Goal: Task Accomplishment & Management: Manage account settings

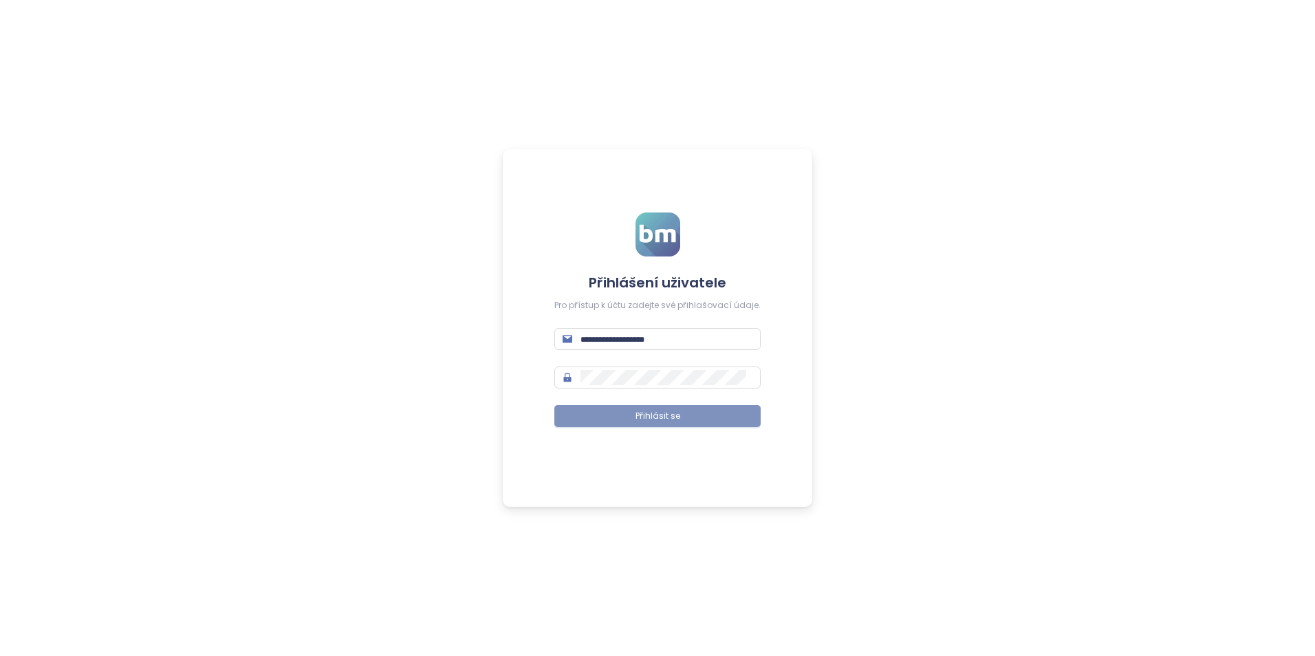
type input "**********"
click at [598, 408] on button "Přihlásit se" at bounding box center [657, 416] width 206 height 22
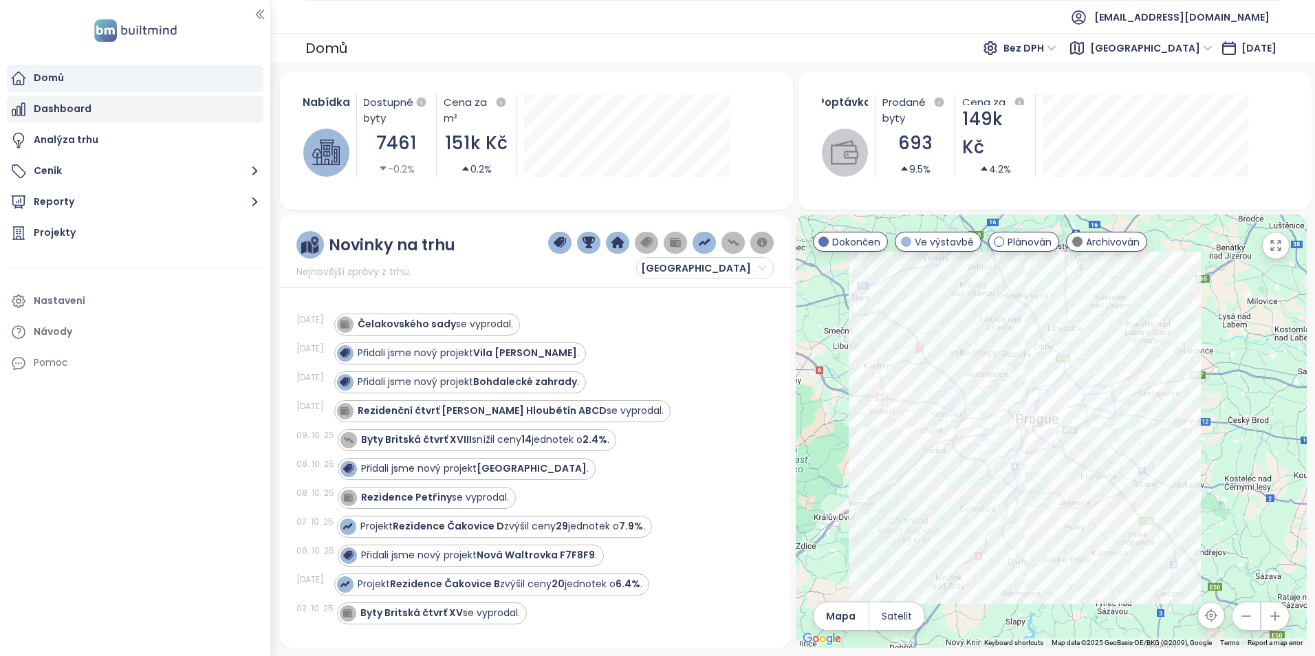
click at [135, 103] on div "Dashboard" at bounding box center [135, 110] width 257 height 28
